Goal: Find specific page/section: Find specific page/section

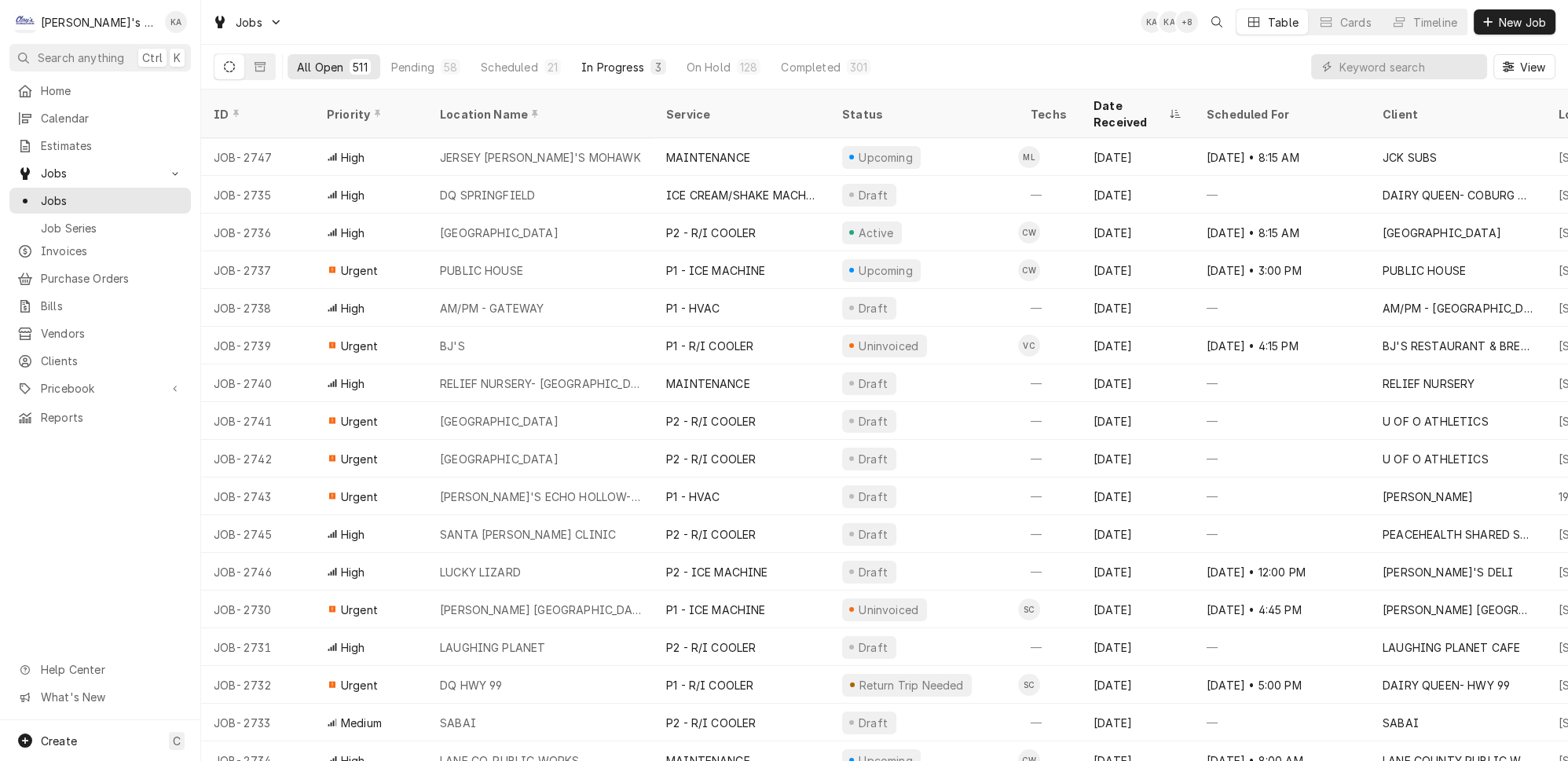
click at [581, 65] on div "In Progress" at bounding box center [612, 67] width 63 height 17
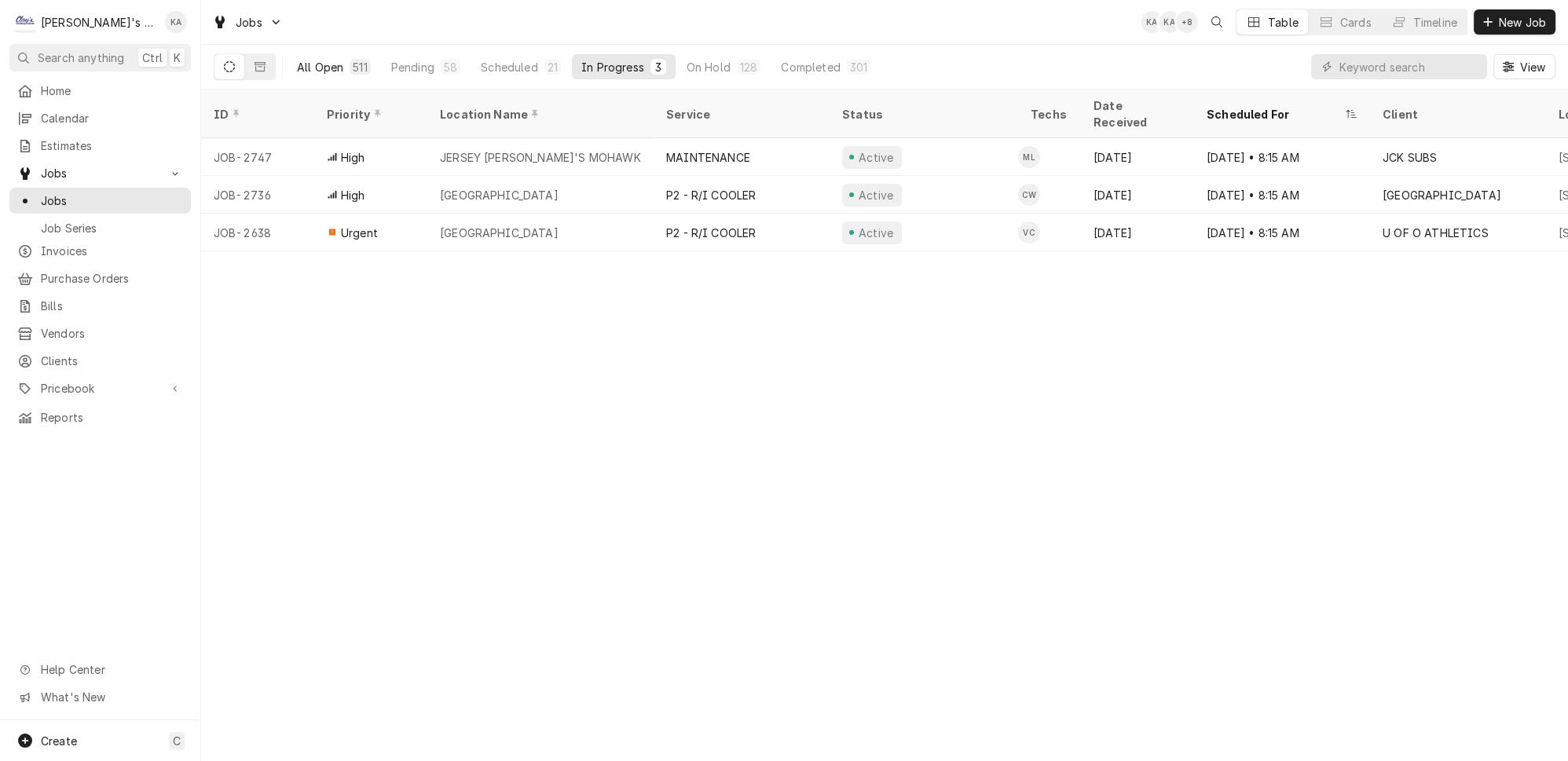
click at [304, 54] on button "All Open 511" at bounding box center [333, 67] width 93 height 25
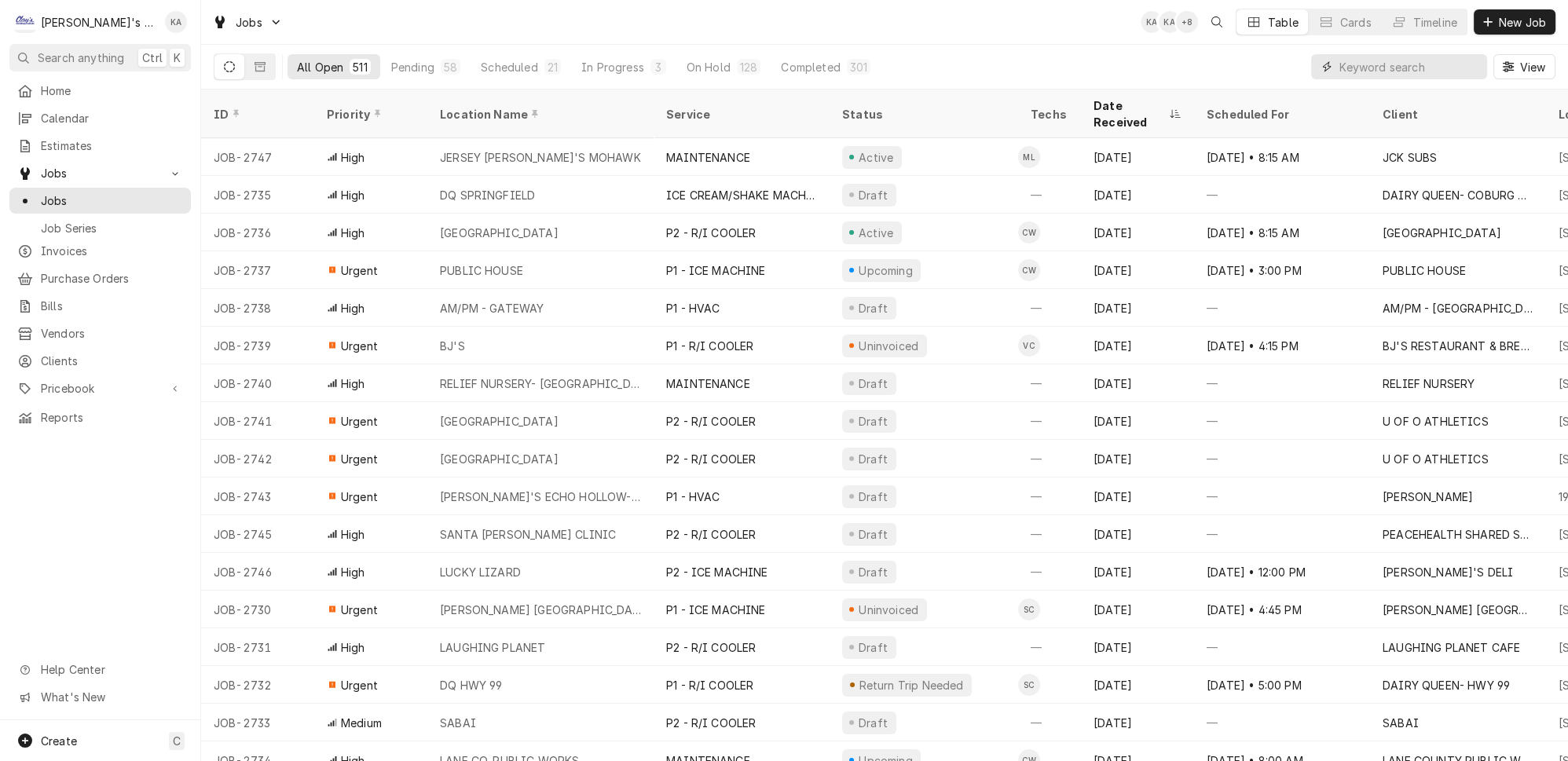
click at [1370, 54] on input "Dynamic Content Wrapper" at bounding box center [1408, 67] width 140 height 25
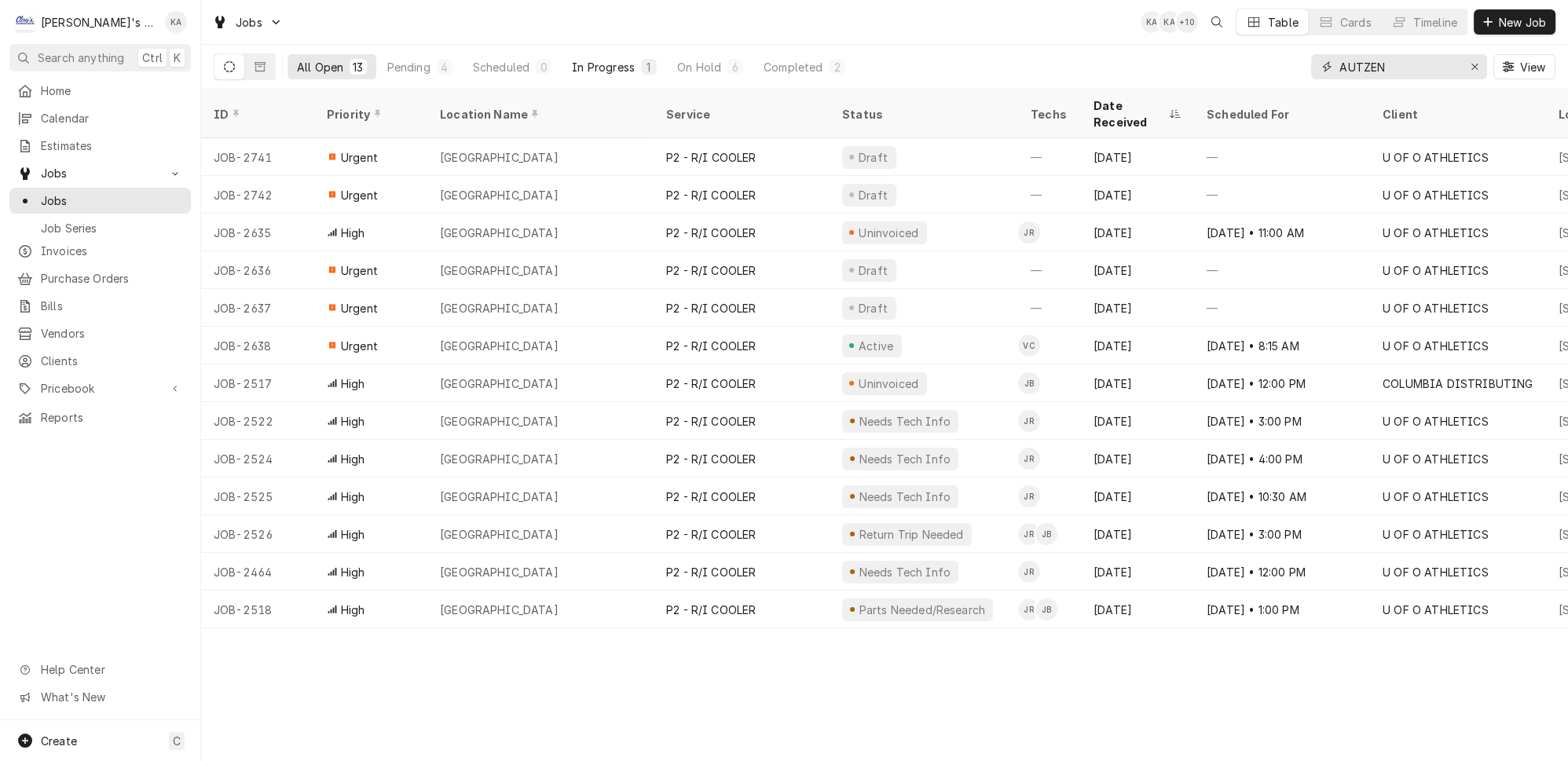
type input "AUTZEN"
click at [572, 68] on div "In Progress" at bounding box center [603, 67] width 63 height 17
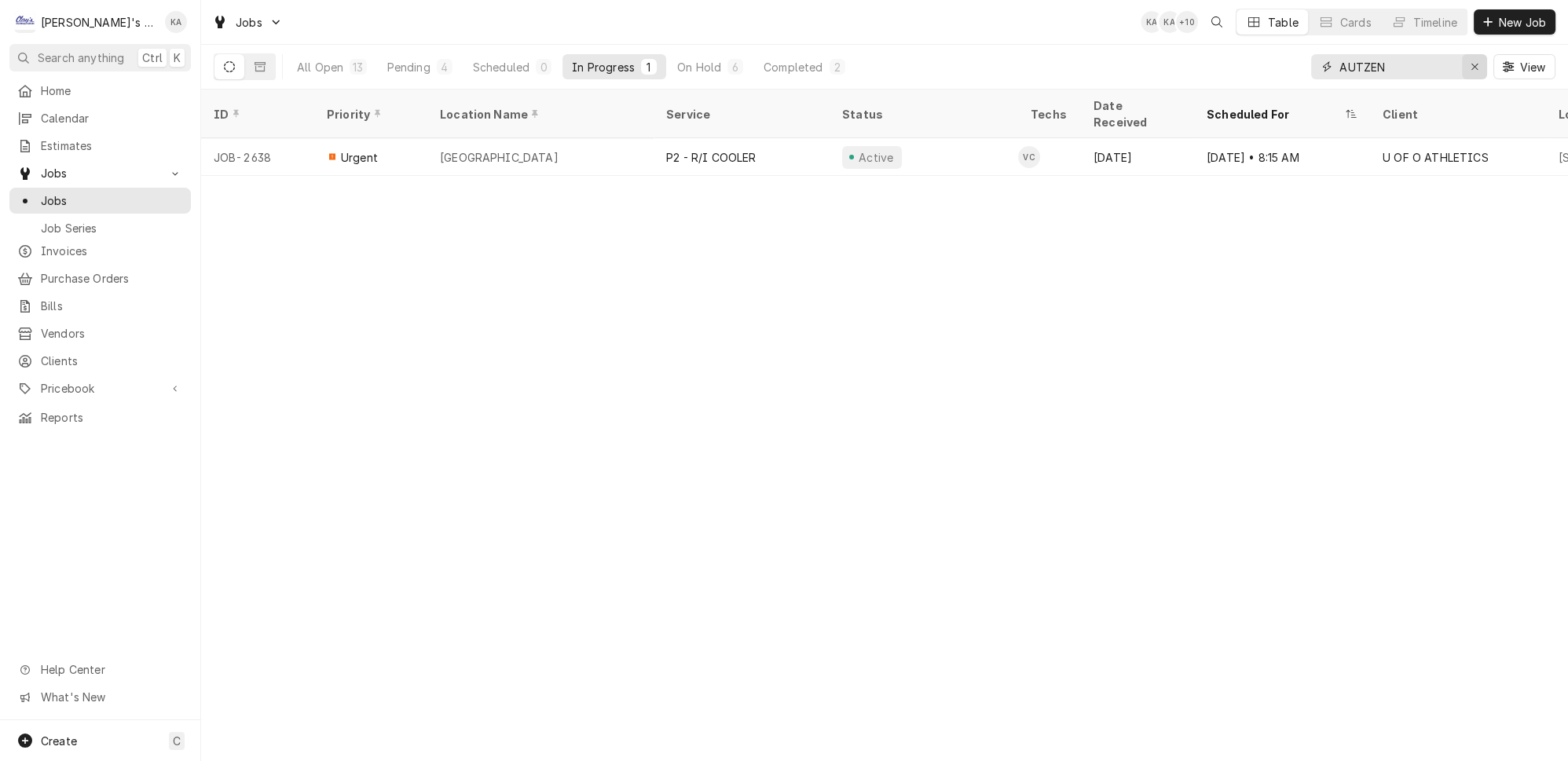
click at [1487, 73] on button "Erase input" at bounding box center [1474, 67] width 25 height 25
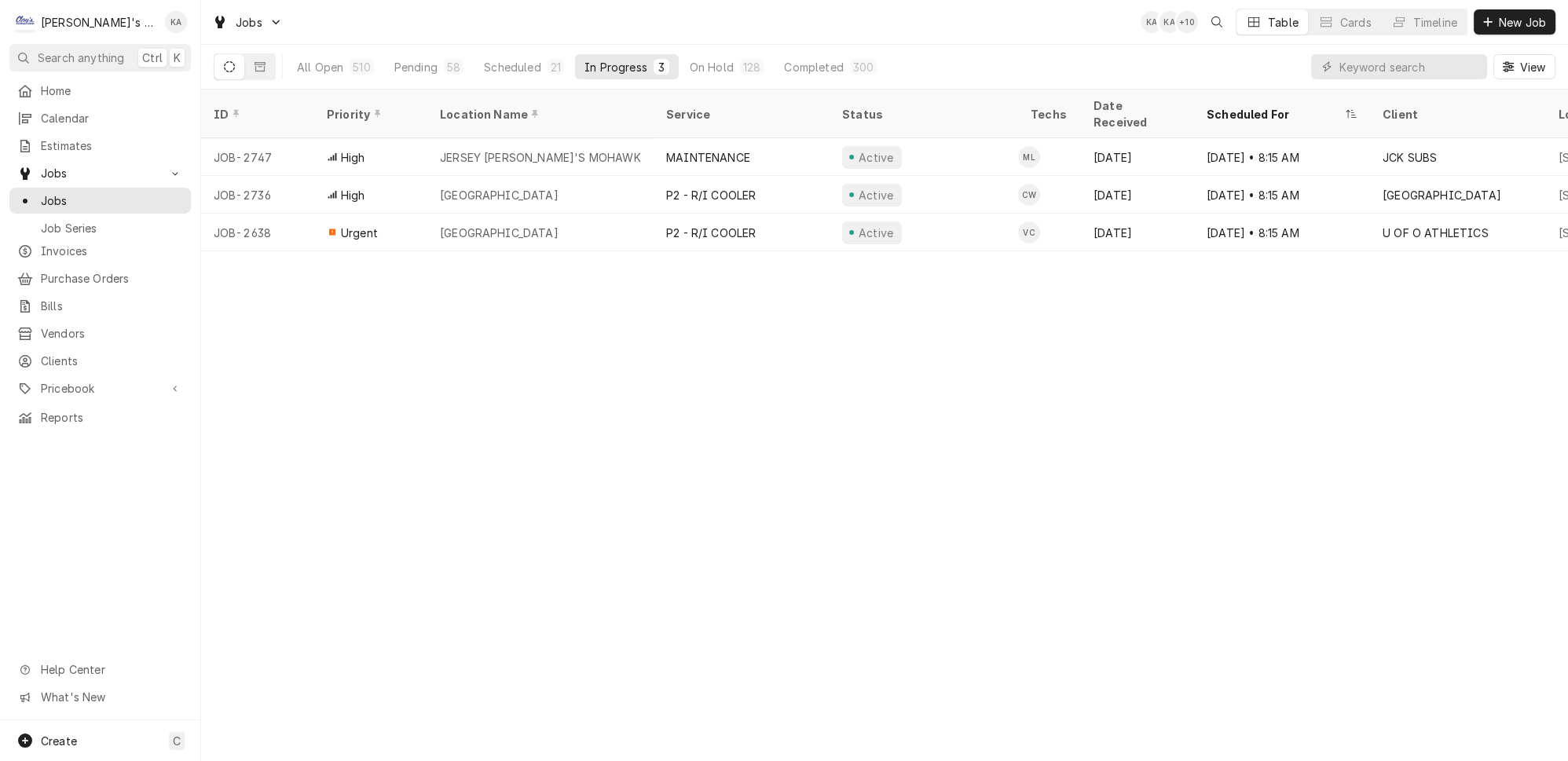
click at [1005, 34] on div "Jobs KA KA + 10 Table Cards Timeline New Job" at bounding box center [884, 22] width 1367 height 44
click at [784, 62] on div "Completed" at bounding box center [813, 67] width 59 height 17
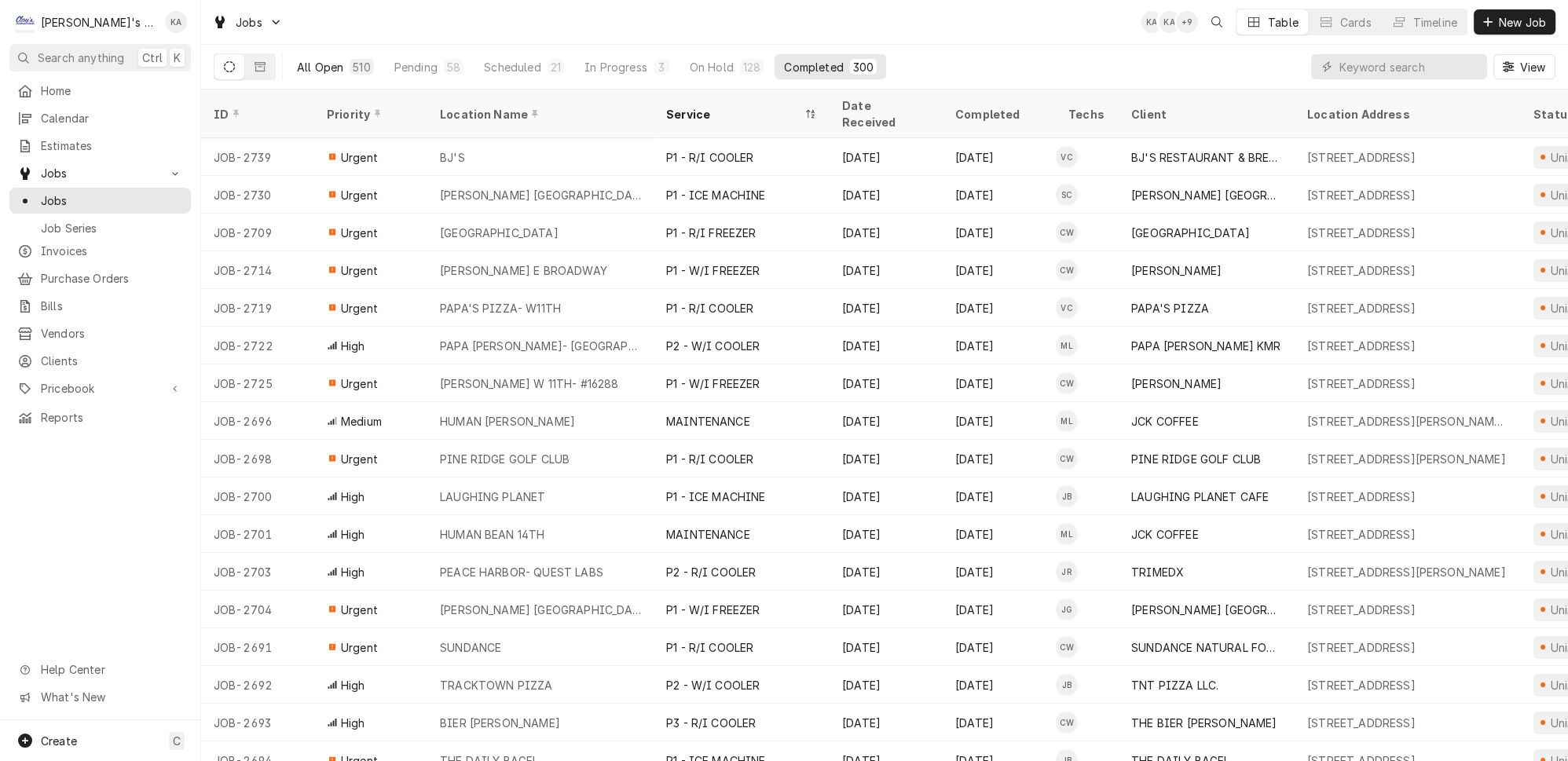
click at [298, 58] on div "All Open" at bounding box center [319, 67] width 46 height 17
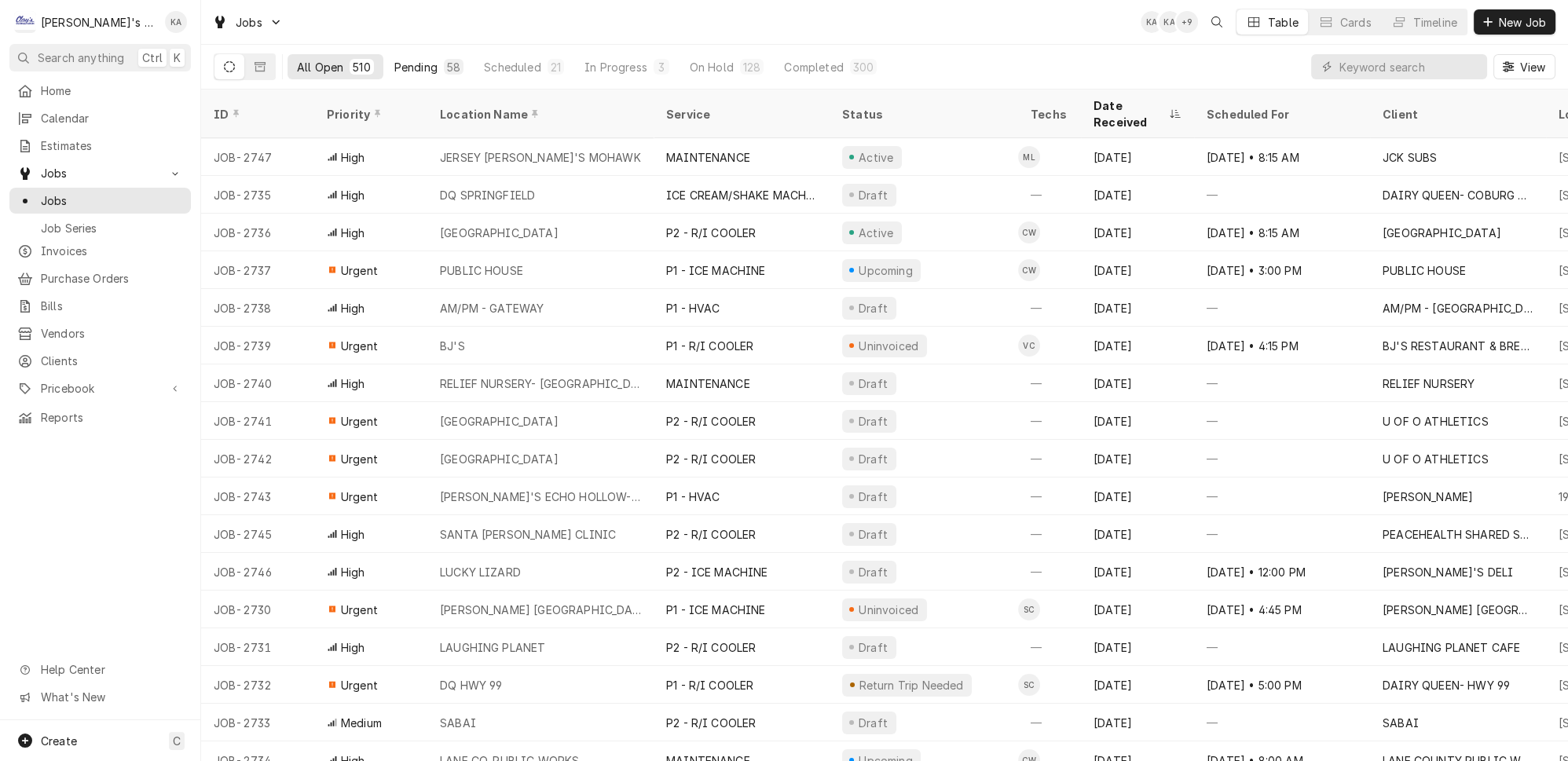
click at [399, 60] on div "Pending" at bounding box center [416, 67] width 43 height 17
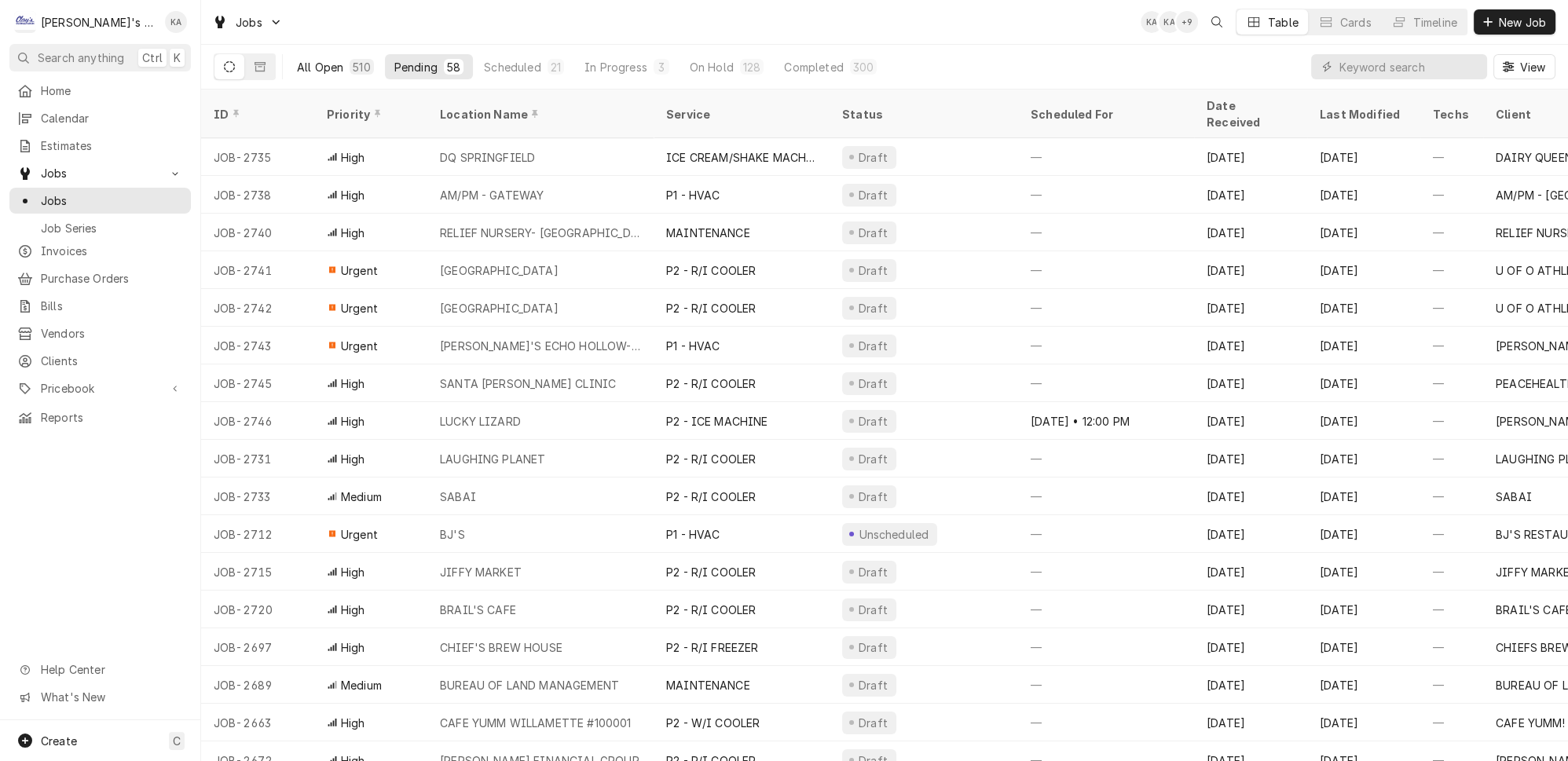
click at [297, 67] on div "All Open" at bounding box center [319, 67] width 46 height 17
